Goal: Navigation & Orientation: Find specific page/section

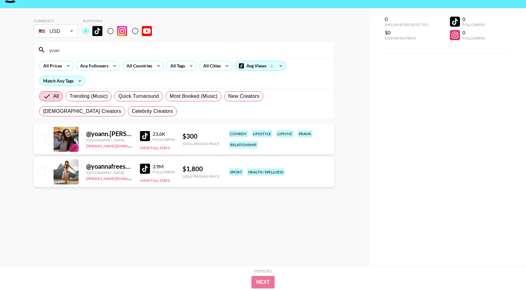
scroll to position [17, 0]
click at [140, 54] on input "yoan" at bounding box center [187, 50] width 285 height 10
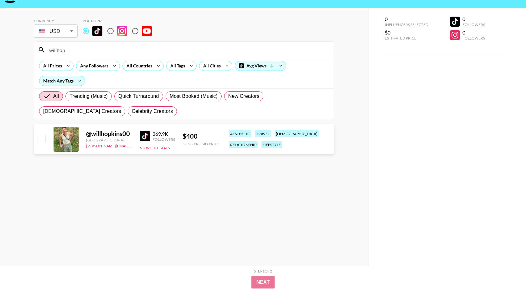
click at [149, 47] on input "willhop" at bounding box center [187, 50] width 285 height 10
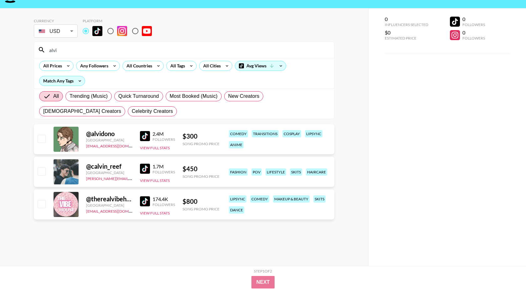
click at [74, 51] on input "alvi" at bounding box center [187, 50] width 285 height 10
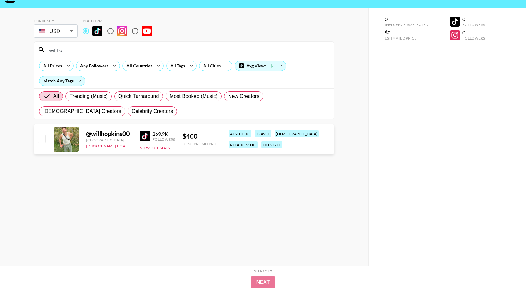
type input "willhop"
click at [79, 45] on input "willhop" at bounding box center [187, 50] width 285 height 10
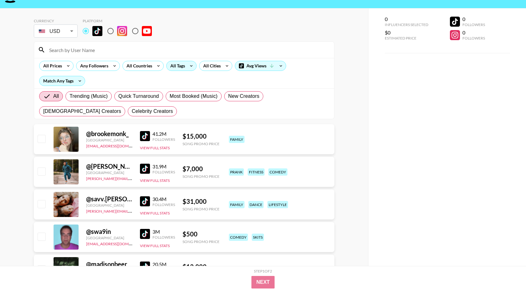
click at [172, 68] on div "All Tags" at bounding box center [177, 65] width 20 height 9
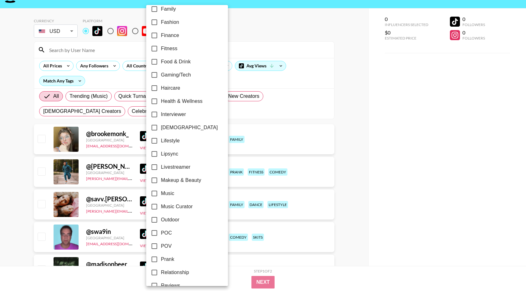
scroll to position [187, 0]
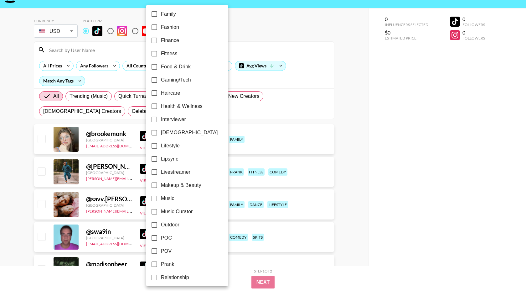
click at [240, 39] on div at bounding box center [263, 145] width 526 height 291
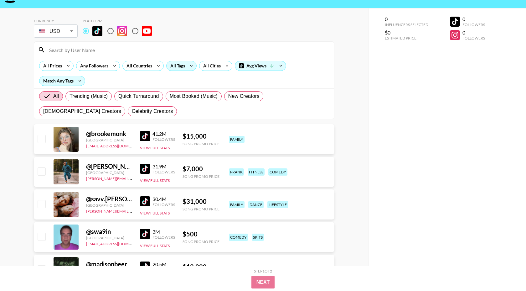
click at [174, 66] on div "All Tags" at bounding box center [177, 65] width 20 height 9
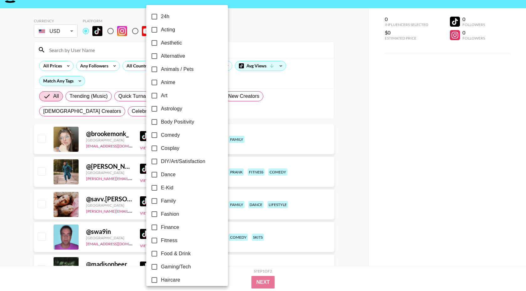
click at [173, 137] on span "Comedy" at bounding box center [170, 135] width 19 height 8
click at [161, 137] on input "Comedy" at bounding box center [154, 134] width 13 height 13
checkbox input "true"
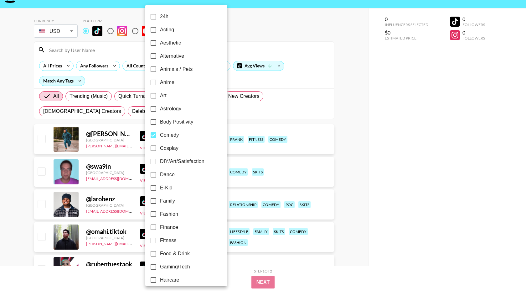
click at [112, 74] on div at bounding box center [263, 145] width 526 height 291
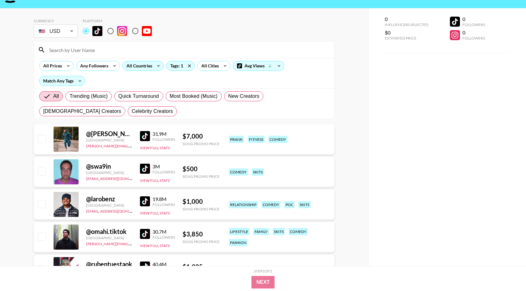
click at [149, 63] on div "All Countries" at bounding box center [138, 65] width 31 height 9
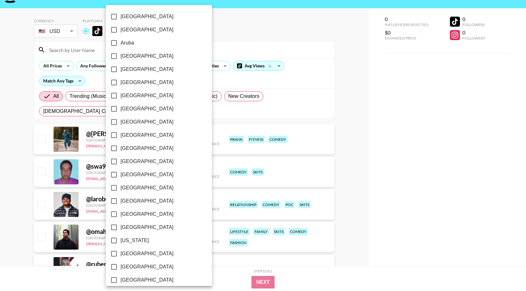
scroll to position [440, 0]
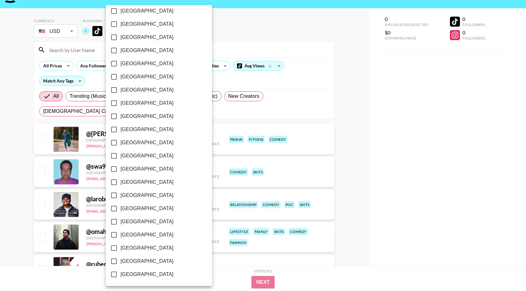
click at [134, 248] on span "[GEOGRAPHIC_DATA]" at bounding box center [147, 248] width 53 height 8
click at [121, 248] on input "[GEOGRAPHIC_DATA]" at bounding box center [113, 247] width 13 height 13
checkbox input "true"
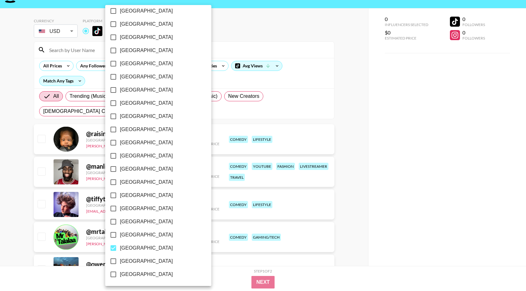
click at [248, 36] on div at bounding box center [263, 145] width 526 height 291
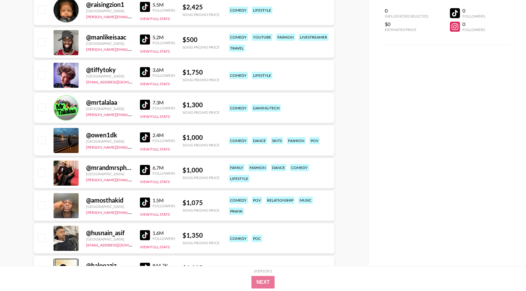
scroll to position [149, 0]
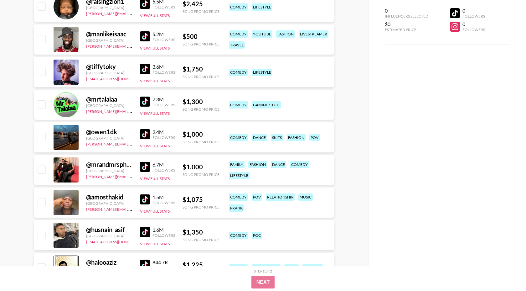
click at [146, 202] on img at bounding box center [145, 199] width 10 height 10
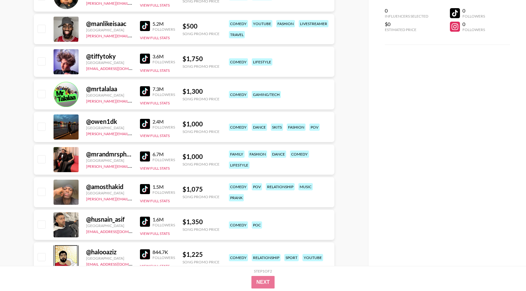
scroll to position [160, 0]
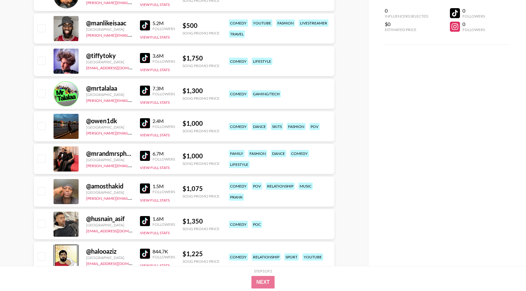
click at [146, 221] on img at bounding box center [145, 221] width 10 height 10
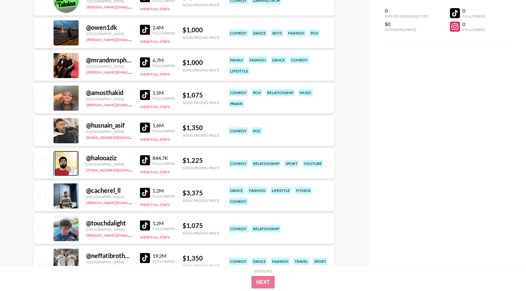
scroll to position [255, 0]
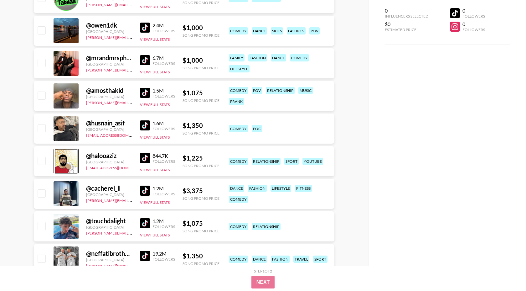
click at [149, 192] on img at bounding box center [145, 190] width 10 height 10
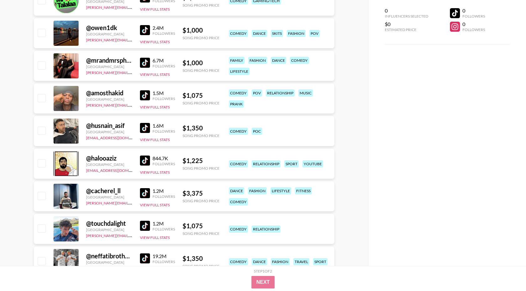
scroll to position [254, 0]
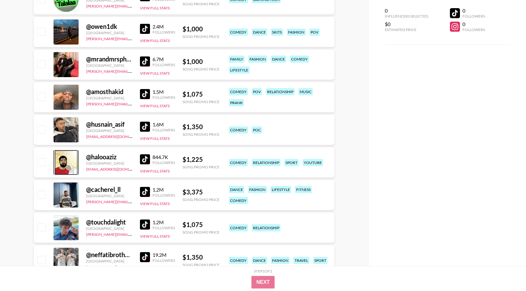
click at [145, 221] on img at bounding box center [145, 224] width 10 height 10
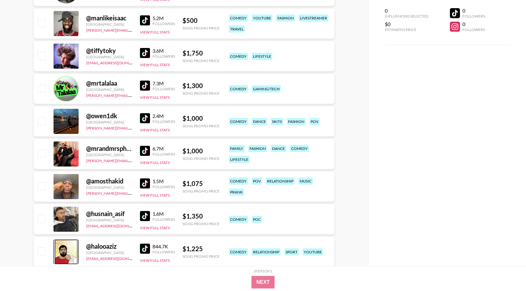
scroll to position [163, 0]
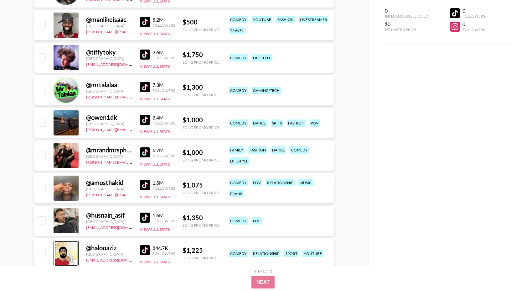
click at [146, 116] on img at bounding box center [145, 120] width 10 height 10
click at [147, 50] on img at bounding box center [145, 54] width 10 height 10
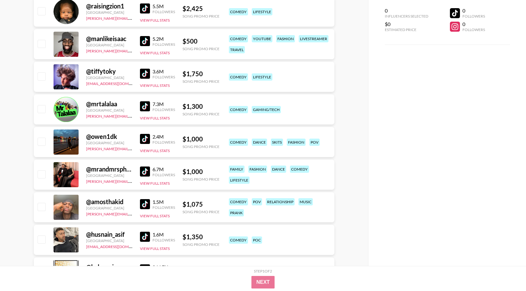
scroll to position [143, 0]
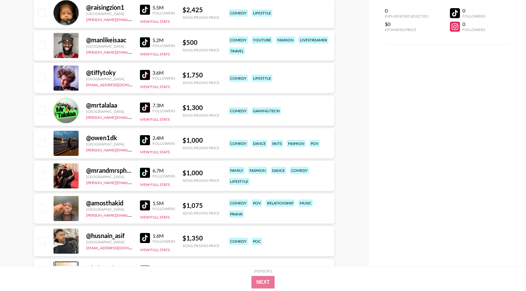
click at [146, 42] on img at bounding box center [145, 42] width 10 height 10
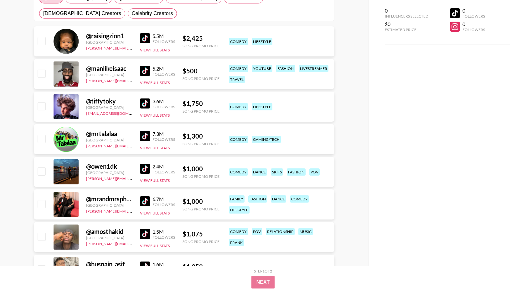
scroll to position [114, 0]
click at [150, 203] on img at bounding box center [145, 201] width 10 height 10
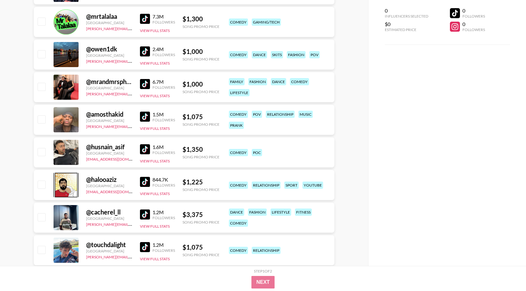
scroll to position [238, 0]
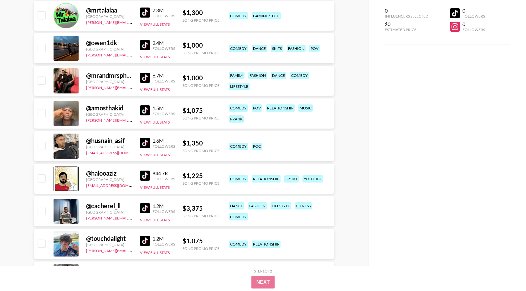
click at [147, 176] on img at bounding box center [145, 175] width 10 height 10
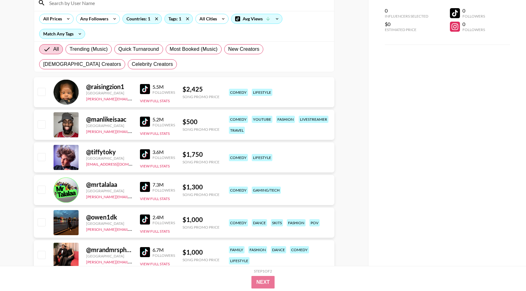
scroll to position [0, 0]
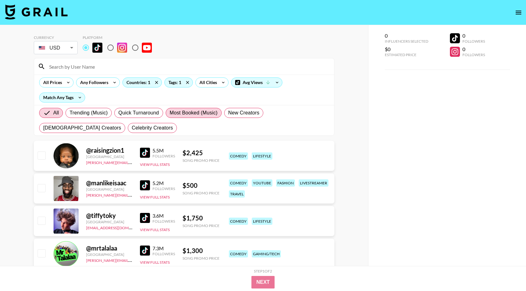
click at [175, 110] on span "Most Booked (Music)" at bounding box center [194, 113] width 48 height 8
click at [170, 113] on input "Most Booked (Music)" at bounding box center [170, 113] width 0 height 0
radio input "true"
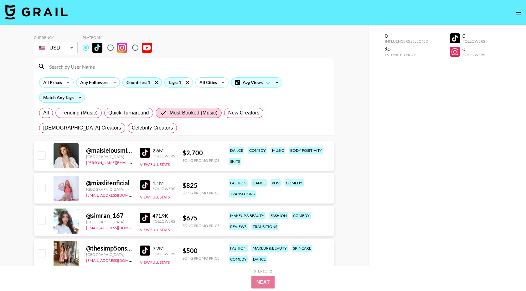
click at [186, 84] on icon at bounding box center [188, 82] width 10 height 9
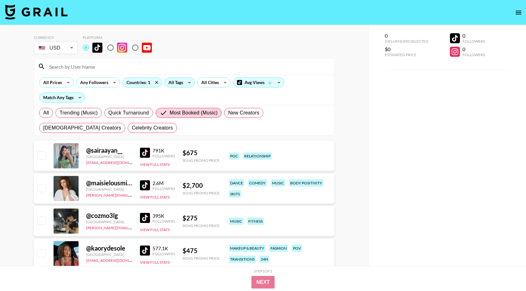
click at [181, 83] on div "All Tags" at bounding box center [175, 82] width 20 height 9
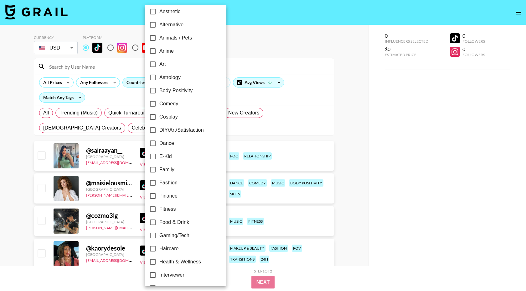
scroll to position [34, 0]
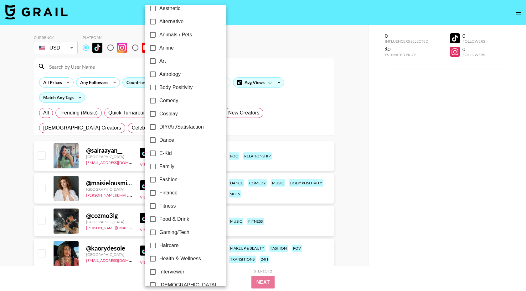
drag, startPoint x: 171, startPoint y: 206, endPoint x: 176, endPoint y: 196, distance: 11.1
click at [171, 206] on span "Fitness" at bounding box center [167, 206] width 17 height 8
click at [159, 206] on input "Fitness" at bounding box center [152, 205] width 13 height 13
checkbox input "true"
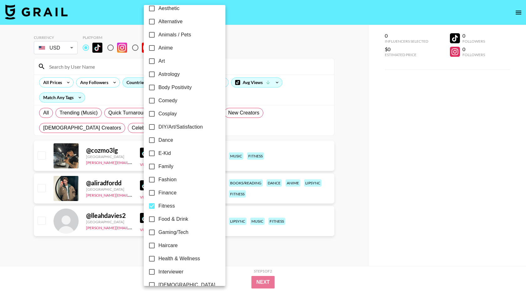
click at [241, 58] on div at bounding box center [263, 145] width 526 height 291
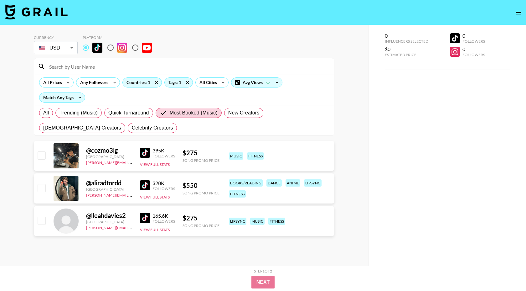
click at [146, 155] on img at bounding box center [145, 153] width 10 height 10
click at [144, 184] on img at bounding box center [145, 185] width 10 height 10
click at [143, 215] on img at bounding box center [145, 218] width 10 height 10
click at [39, 114] on div "All Trending (Music) Quick Turnaround Most Booked (Music) New Creators [DEMOGRA…" at bounding box center [184, 120] width 293 height 30
click at [44, 114] on span "All" at bounding box center [46, 113] width 6 height 8
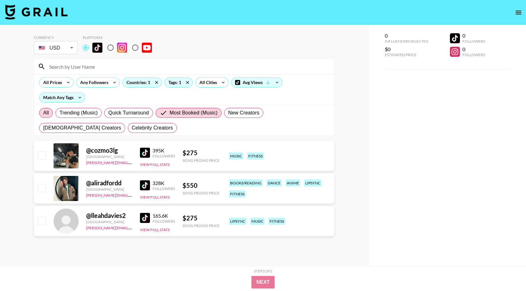
click at [43, 113] on input "All" at bounding box center [43, 113] width 0 height 0
radio input "true"
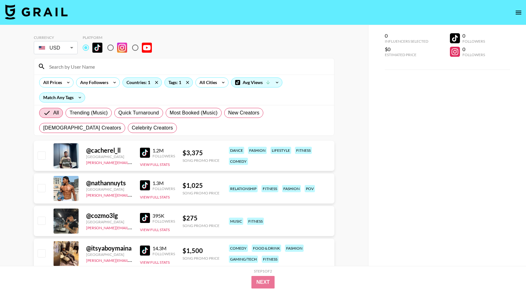
click at [148, 185] on img at bounding box center [145, 185] width 10 height 10
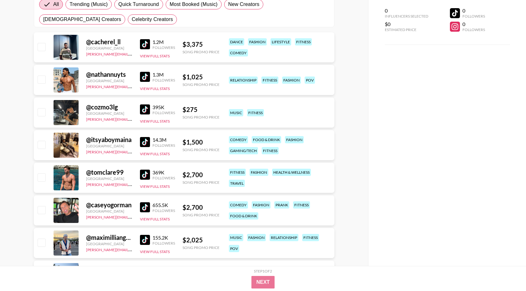
scroll to position [139, 0]
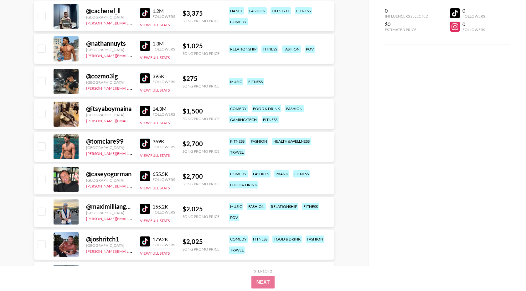
click at [146, 108] on img at bounding box center [145, 111] width 10 height 10
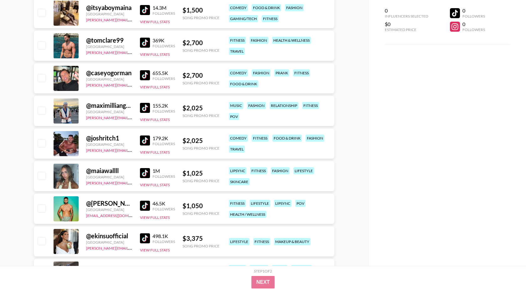
scroll to position [250, 0]
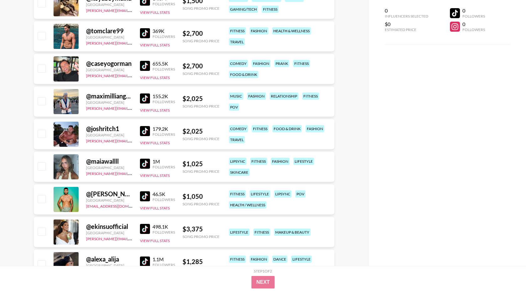
click at [145, 164] on img at bounding box center [145, 164] width 10 height 10
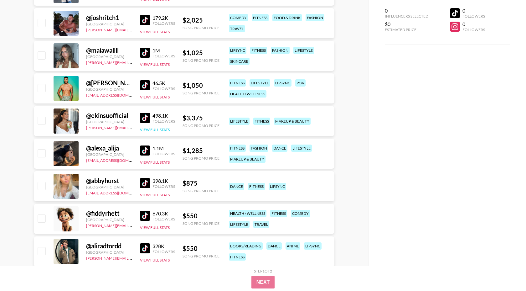
scroll to position [366, 0]
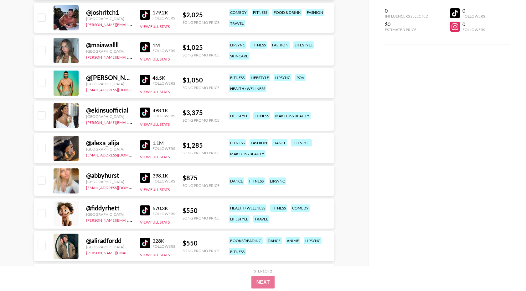
click at [144, 143] on img at bounding box center [145, 145] width 10 height 10
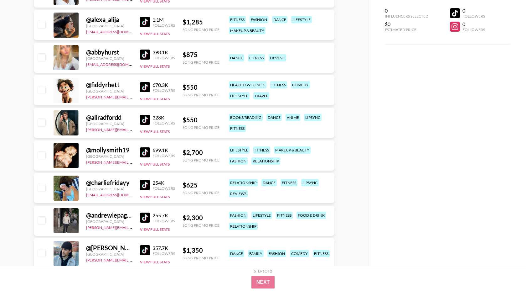
scroll to position [490, 0]
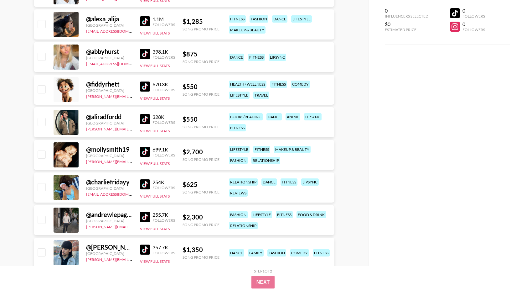
click at [145, 183] on img at bounding box center [145, 184] width 10 height 10
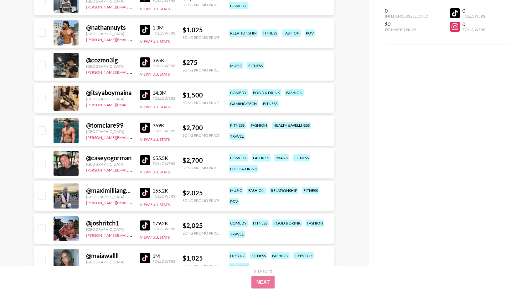
scroll to position [0, 0]
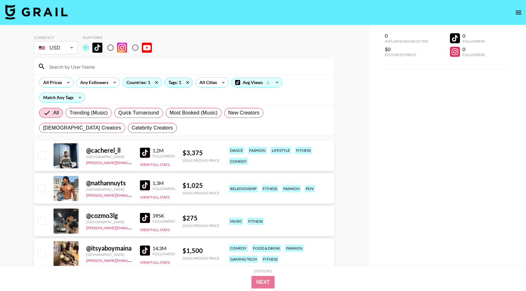
click at [176, 68] on input at bounding box center [187, 66] width 285 height 10
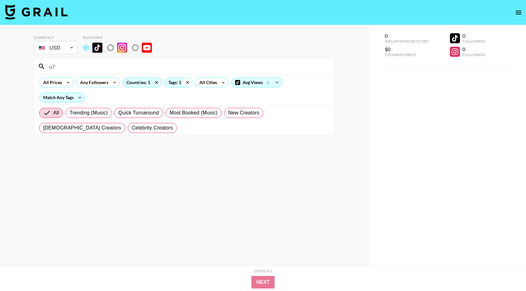
type input "u7"
click at [190, 84] on icon at bounding box center [188, 82] width 10 height 9
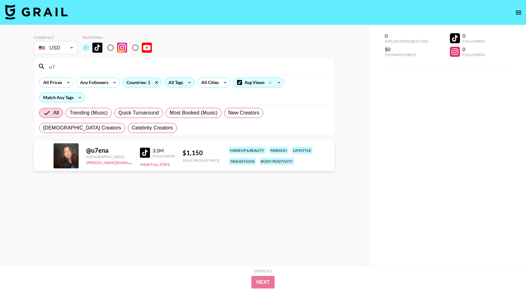
click at [76, 70] on input "u7" at bounding box center [187, 66] width 285 height 10
click at [174, 83] on div "All Tags" at bounding box center [175, 82] width 20 height 9
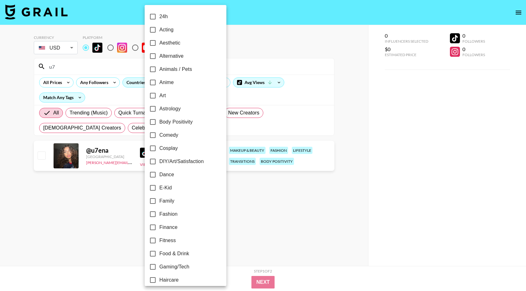
click at [95, 60] on div at bounding box center [263, 145] width 526 height 291
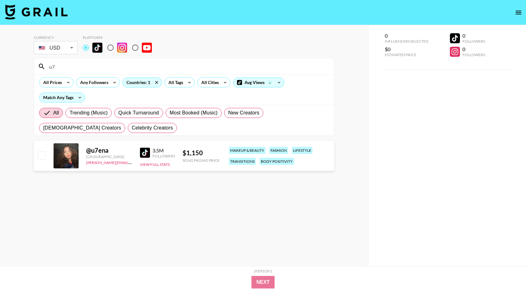
click at [90, 69] on input "u7" at bounding box center [187, 66] width 285 height 10
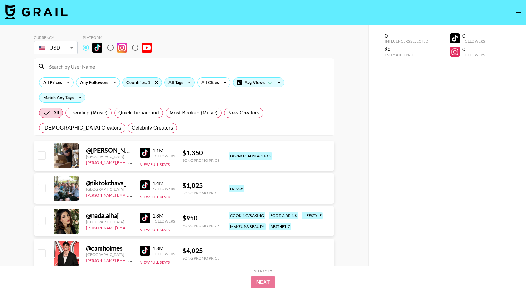
click at [174, 84] on div "All Tags" at bounding box center [175, 82] width 20 height 9
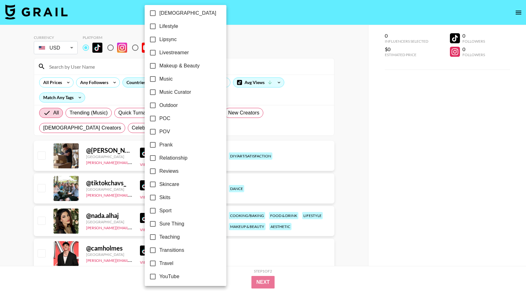
scroll to position [308, 0]
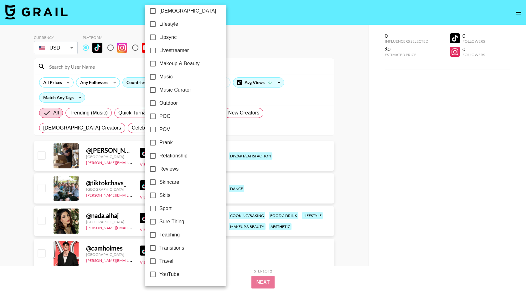
click at [177, 222] on span "Sure Thing" at bounding box center [171, 222] width 25 height 8
click at [159, 222] on input "Sure Thing" at bounding box center [152, 221] width 13 height 13
checkbox input "true"
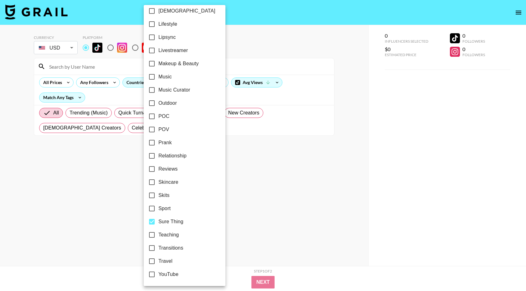
click at [136, 96] on div at bounding box center [263, 145] width 526 height 291
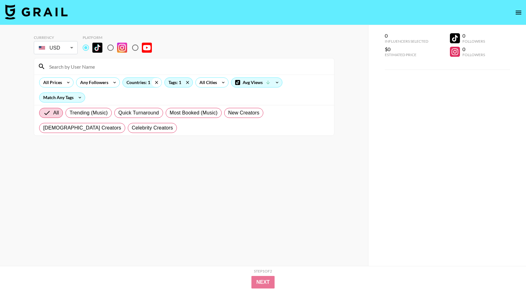
click at [154, 84] on icon at bounding box center [157, 82] width 10 height 9
click at [188, 80] on icon at bounding box center [190, 82] width 10 height 9
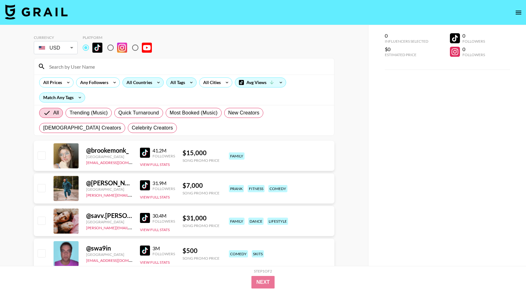
click at [195, 118] on div "All Trending (Music) Quick Turnaround Most Booked (Music) New Creators [DEMOGRA…" at bounding box center [184, 120] width 293 height 30
click at [195, 112] on span "Most Booked (Music)" at bounding box center [194, 113] width 48 height 8
click at [170, 113] on input "Most Booked (Music)" at bounding box center [170, 113] width 0 height 0
radio input "true"
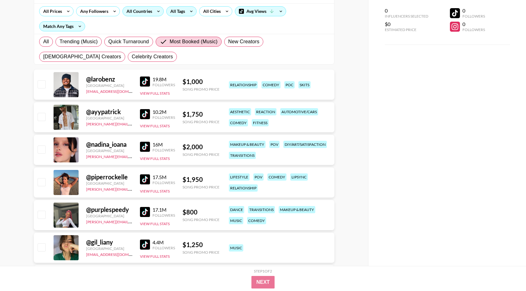
scroll to position [54, 0]
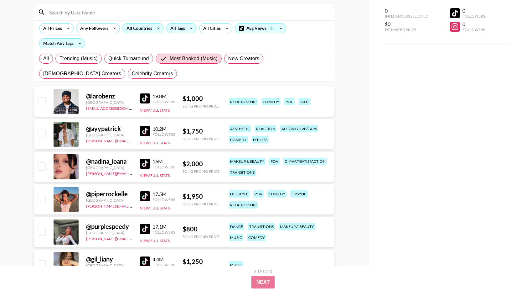
click at [157, 24] on icon at bounding box center [159, 27] width 10 height 9
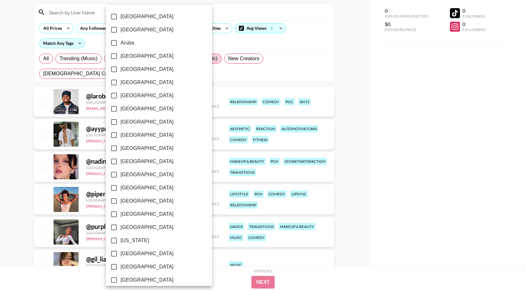
scroll to position [440, 0]
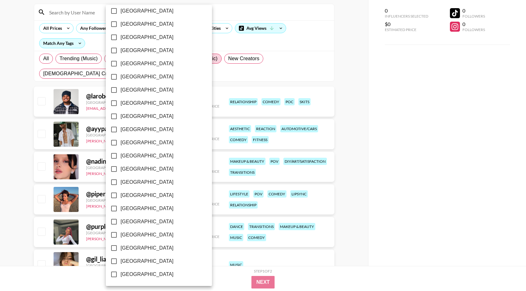
click at [140, 250] on span "[GEOGRAPHIC_DATA]" at bounding box center [147, 248] width 53 height 8
click at [121, 250] on input "[GEOGRAPHIC_DATA]" at bounding box center [113, 247] width 13 height 13
checkbox input "true"
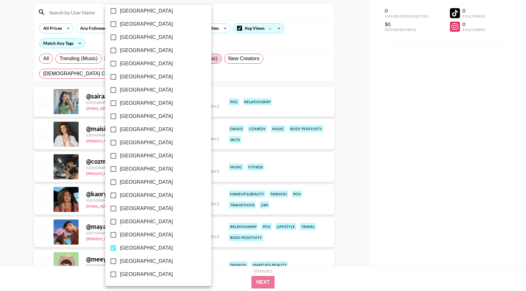
click at [215, 77] on div at bounding box center [263, 145] width 526 height 291
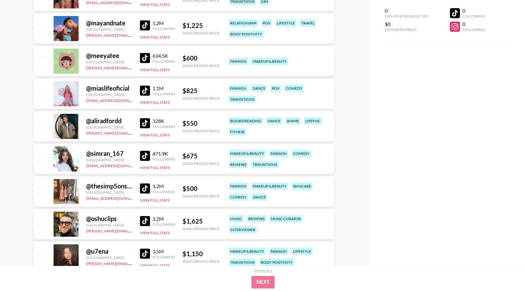
scroll to position [261, 0]
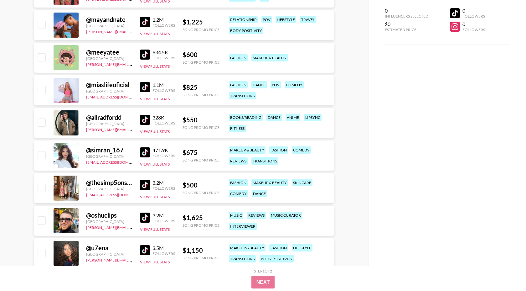
click at [146, 154] on img at bounding box center [145, 152] width 10 height 10
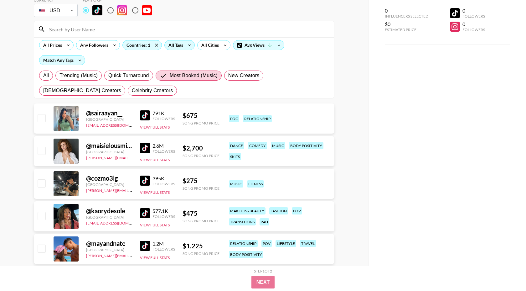
scroll to position [0, 0]
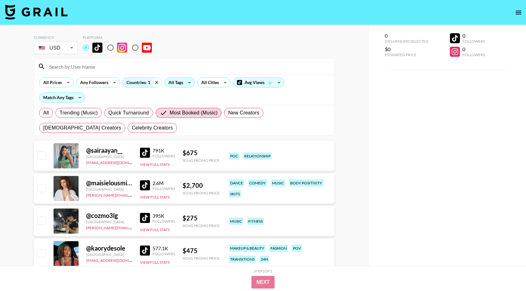
click at [154, 83] on icon at bounding box center [157, 82] width 10 height 9
click at [73, 61] on input at bounding box center [187, 66] width 285 height 10
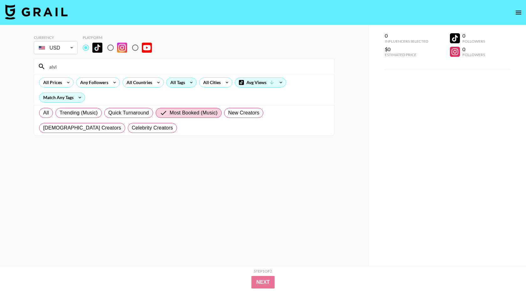
type input "alvi"
click at [56, 114] on label "Trending (Music)" at bounding box center [78, 113] width 46 height 10
click at [60, 113] on input "Trending (Music)" at bounding box center [60, 113] width 0 height 0
radio input "true"
click at [49, 114] on label "All" at bounding box center [46, 113] width 14 height 10
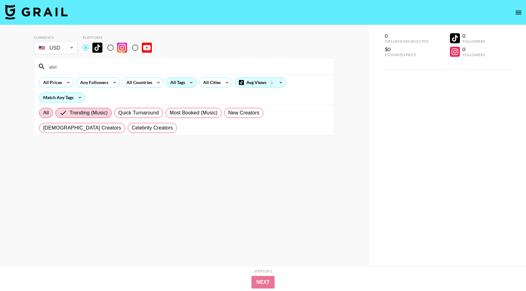
click at [43, 113] on input "All" at bounding box center [43, 113] width 0 height 0
radio input "true"
